Goal: Task Accomplishment & Management: Manage account settings

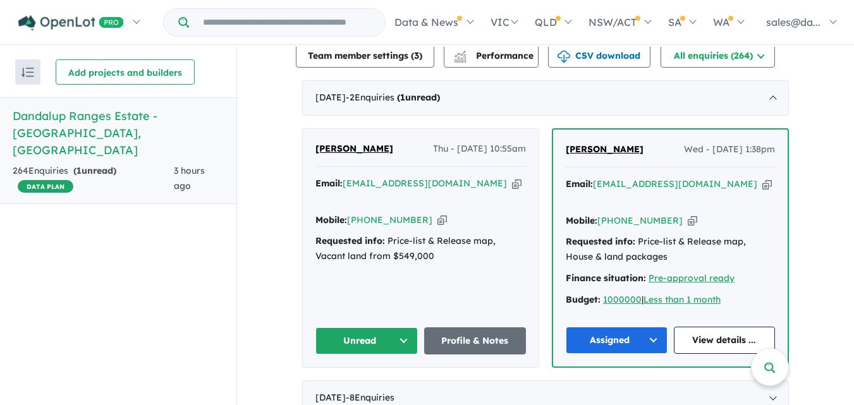
scroll to position [449, 0]
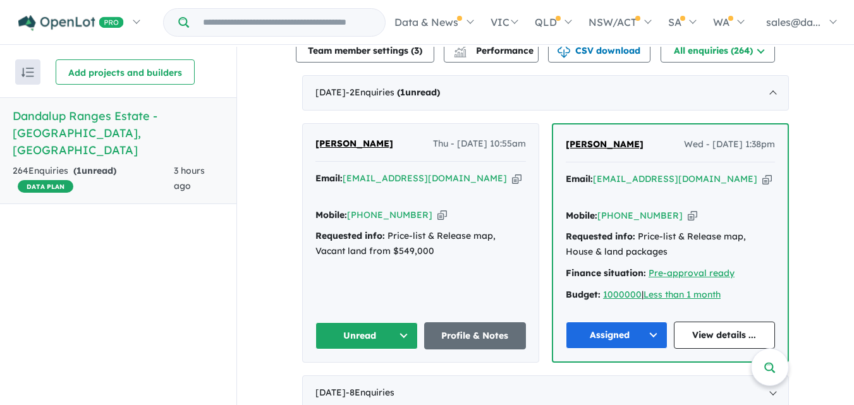
click at [282, 262] on div "View all projects in your account Dandalup Ranges Estate - [GEOGRAPHIC_DATA] DA…" at bounding box center [545, 298] width 617 height 1400
click at [401, 322] on button "Unread" at bounding box center [366, 335] width 102 height 27
click at [363, 381] on button "Assigned" at bounding box center [371, 395] width 110 height 29
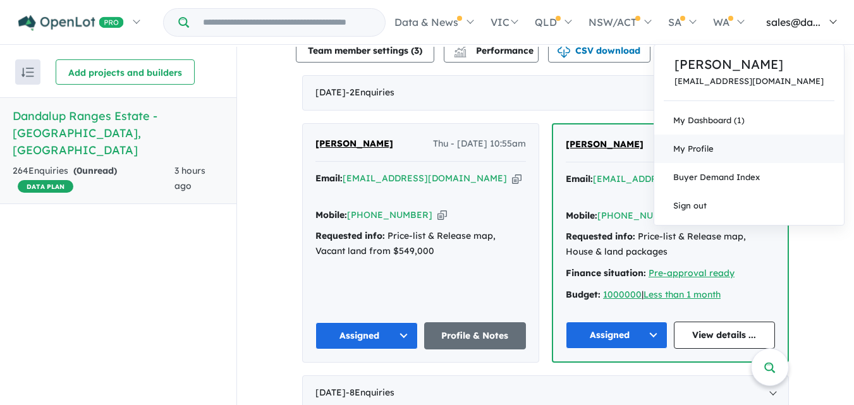
click at [735, 138] on link "My Profile" at bounding box center [749, 149] width 190 height 28
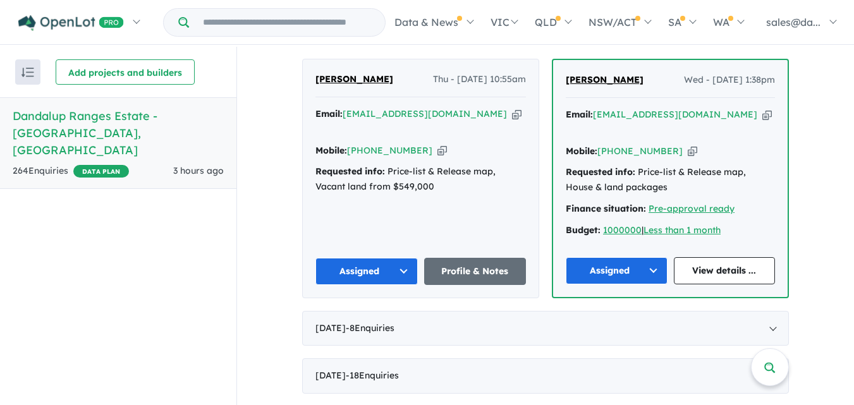
scroll to position [444, 0]
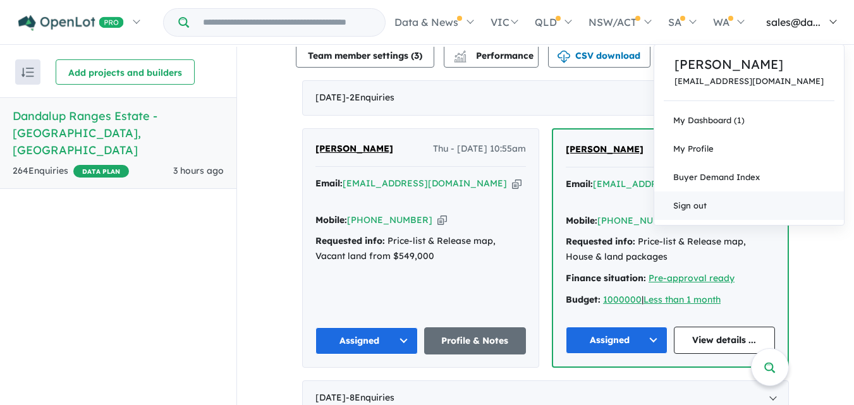
click at [734, 205] on link "Sign out" at bounding box center [749, 206] width 190 height 28
